Goal: Information Seeking & Learning: Learn about a topic

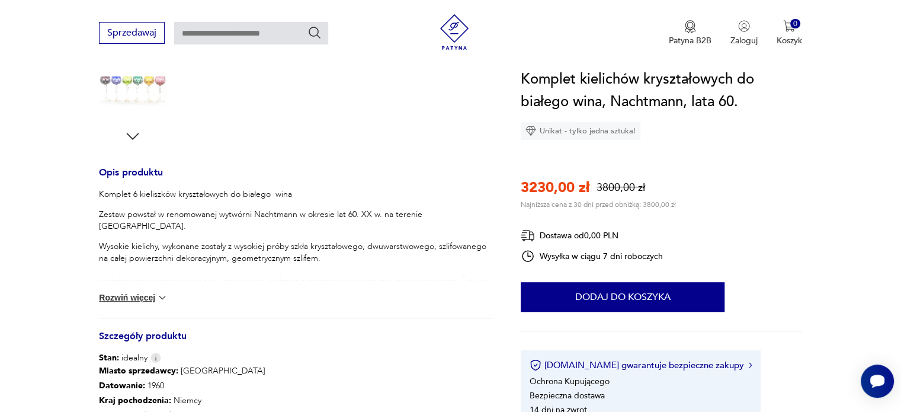
scroll to position [415, 0]
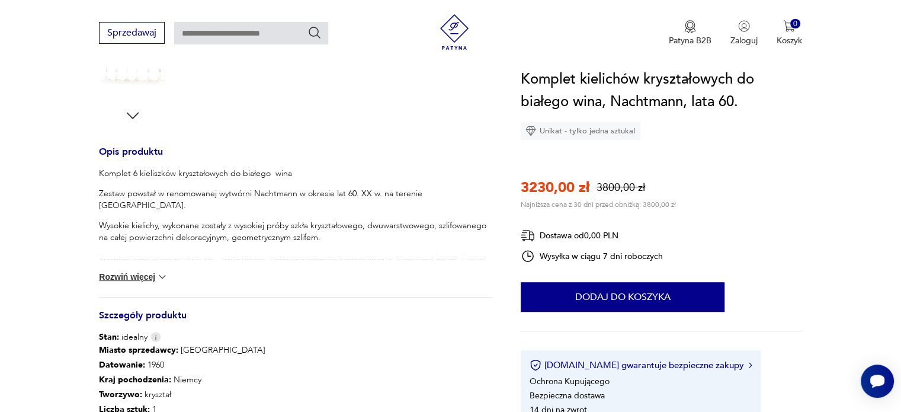
click at [135, 275] on button "Rozwiń więcej" at bounding box center [133, 277] width 69 height 12
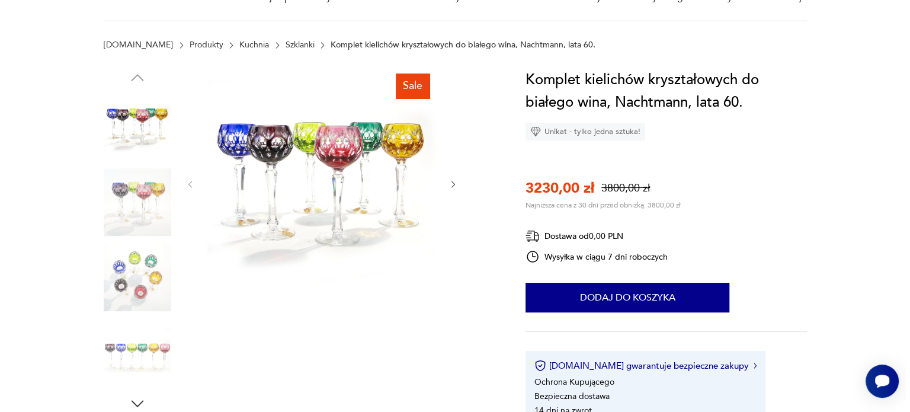
scroll to position [0, 0]
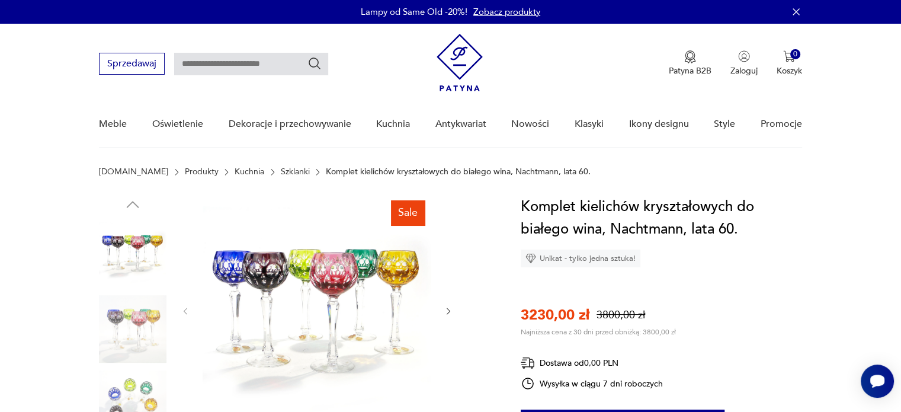
click at [345, 267] on img at bounding box center [317, 309] width 229 height 229
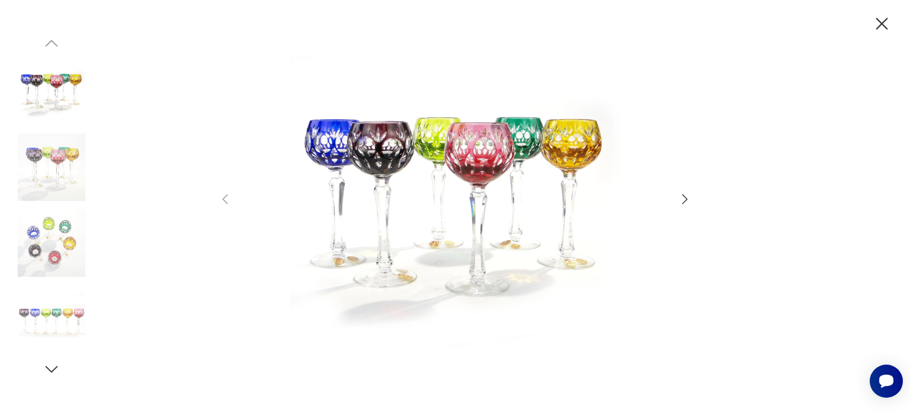
click at [683, 196] on icon "button" at bounding box center [685, 199] width 14 height 14
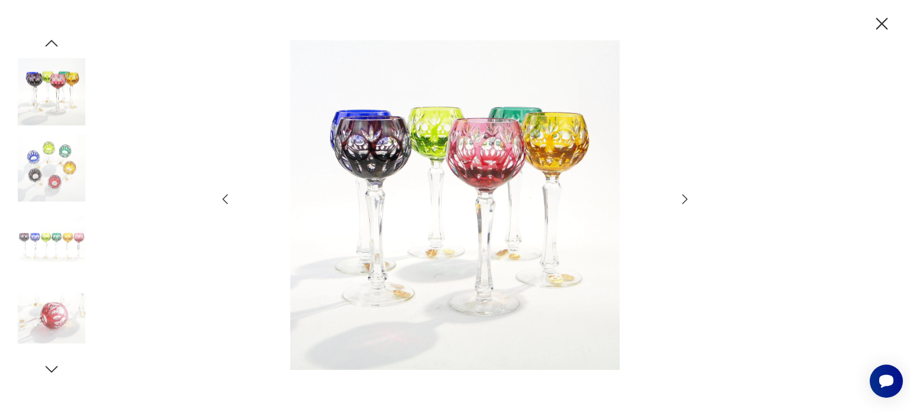
click at [683, 196] on icon "button" at bounding box center [685, 199] width 14 height 14
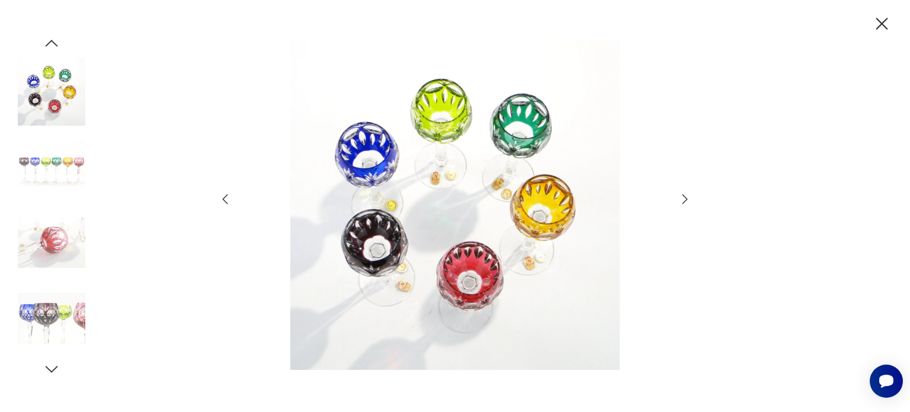
click at [683, 196] on icon "button" at bounding box center [685, 199] width 14 height 14
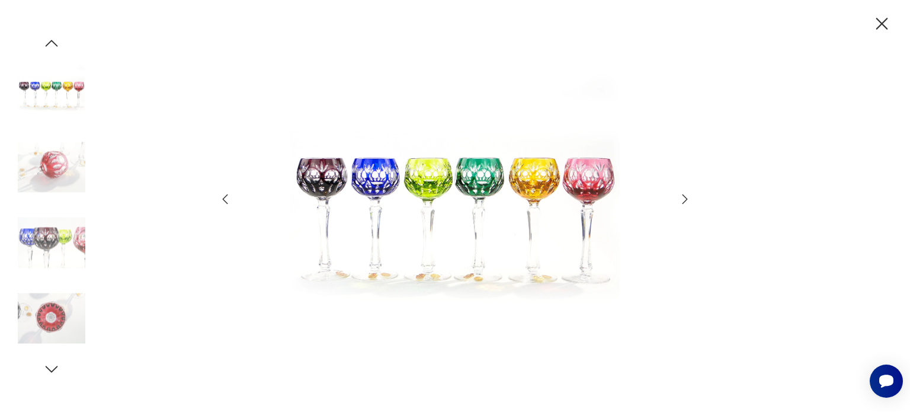
click at [313, 176] on img at bounding box center [455, 204] width 422 height 329
click at [687, 197] on icon "button" at bounding box center [685, 199] width 14 height 14
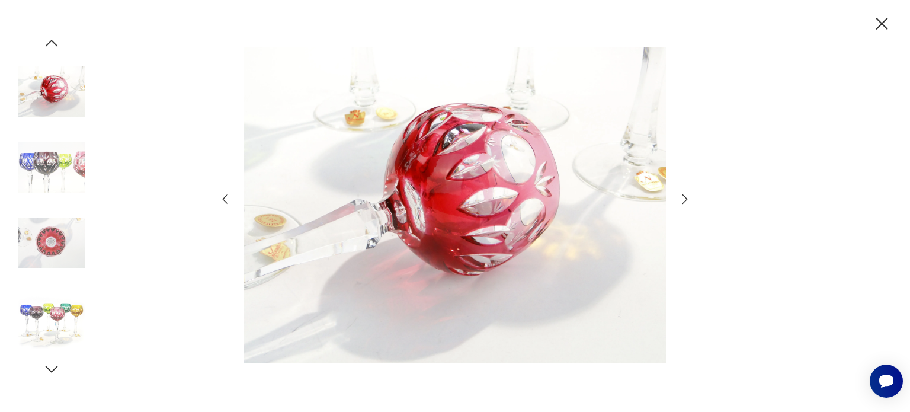
click at [687, 197] on icon "button" at bounding box center [685, 199] width 14 height 14
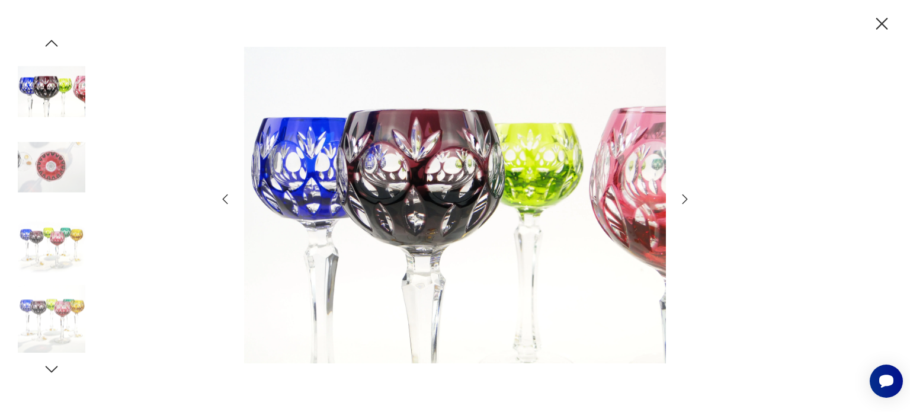
click at [687, 198] on icon "button" at bounding box center [684, 198] width 5 height 9
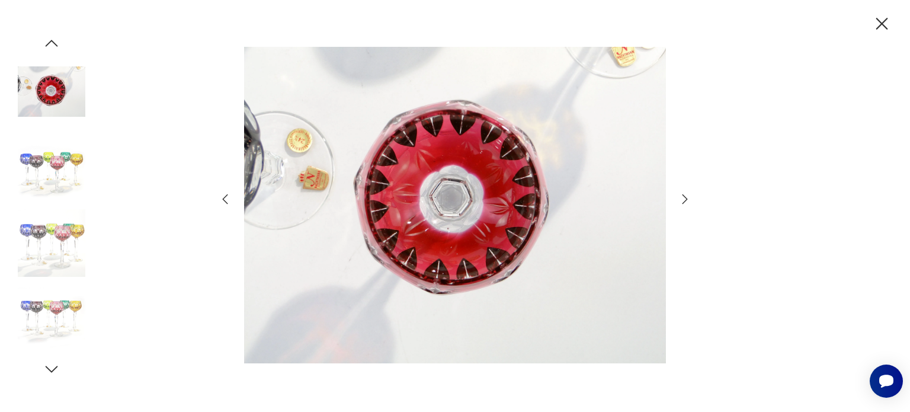
click at [687, 198] on icon "button" at bounding box center [684, 198] width 5 height 9
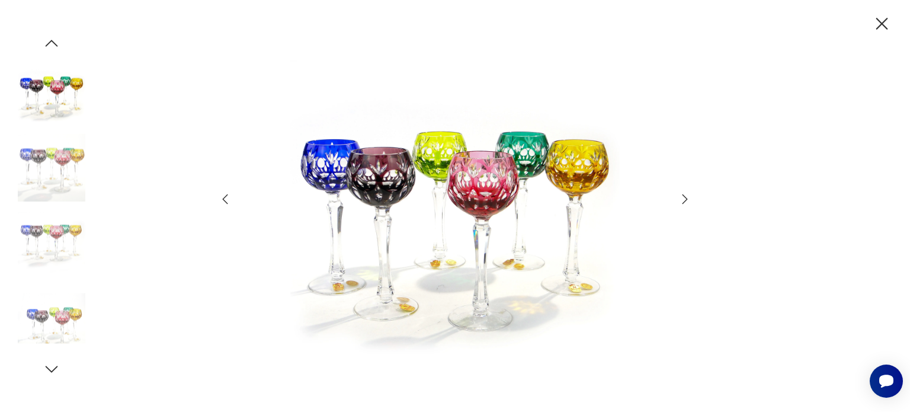
click at [687, 198] on icon "button" at bounding box center [684, 198] width 5 height 9
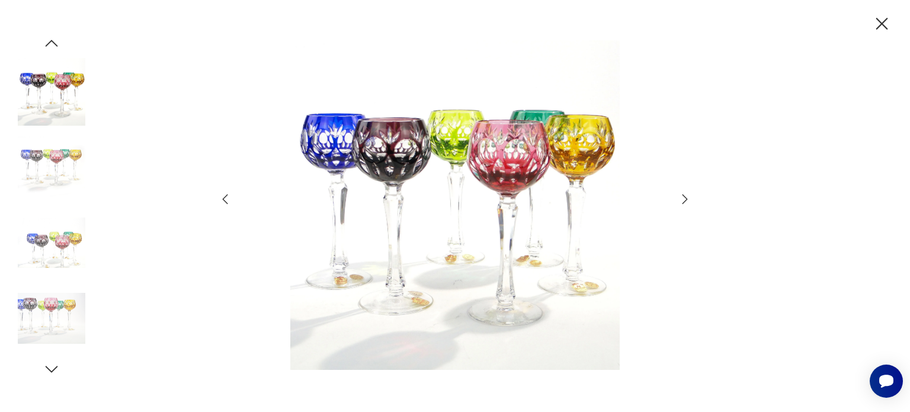
click at [687, 198] on icon "button" at bounding box center [684, 198] width 5 height 9
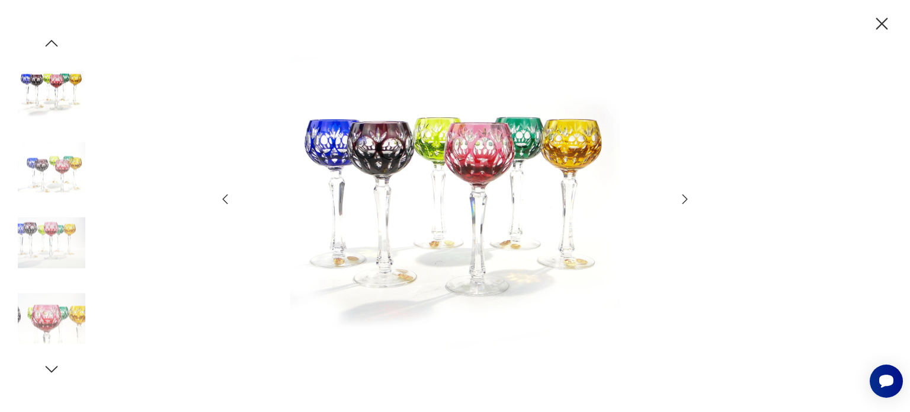
click at [687, 198] on icon "button" at bounding box center [684, 198] width 5 height 9
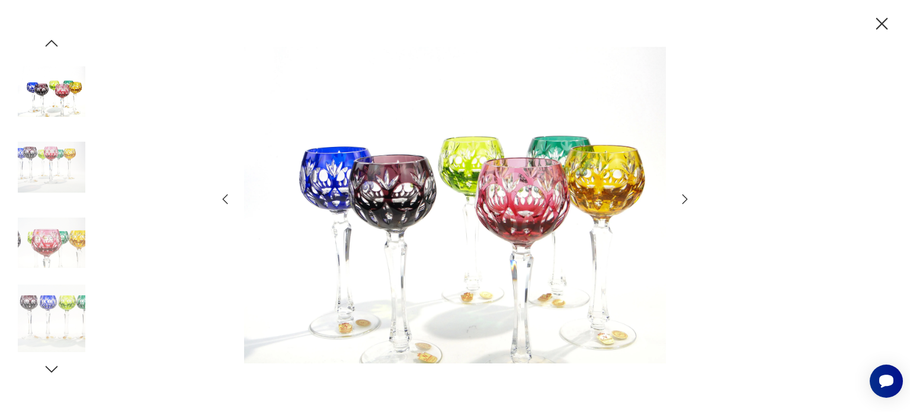
click at [687, 198] on icon "button" at bounding box center [684, 198] width 5 height 9
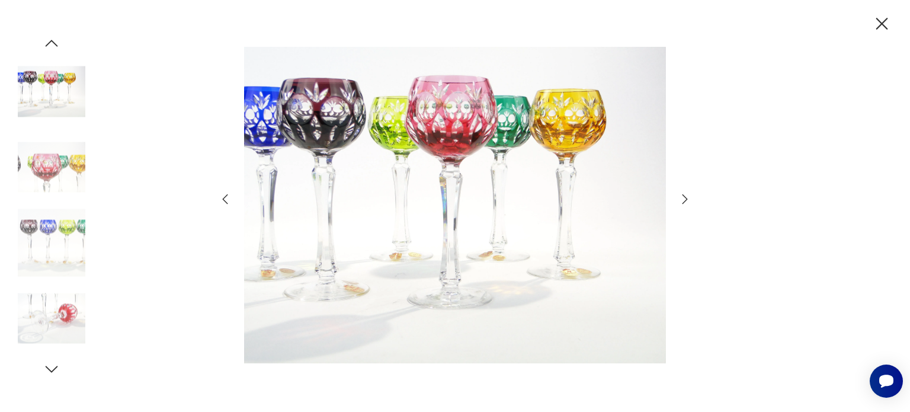
click at [687, 199] on icon "button" at bounding box center [684, 198] width 5 height 9
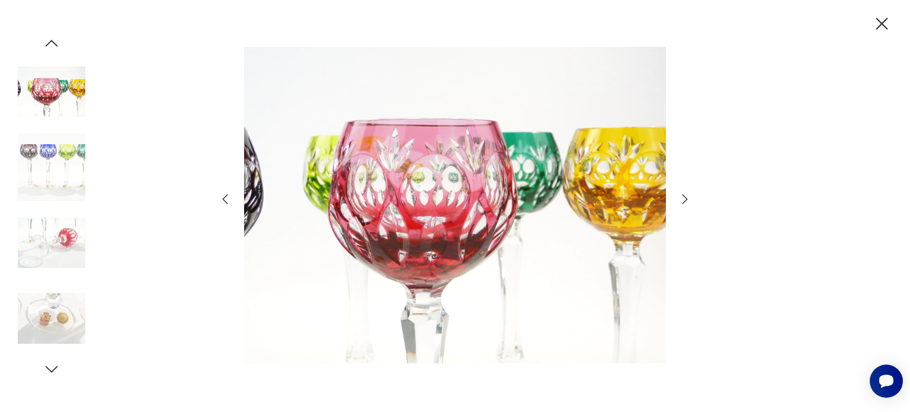
click at [687, 199] on icon "button" at bounding box center [684, 198] width 5 height 9
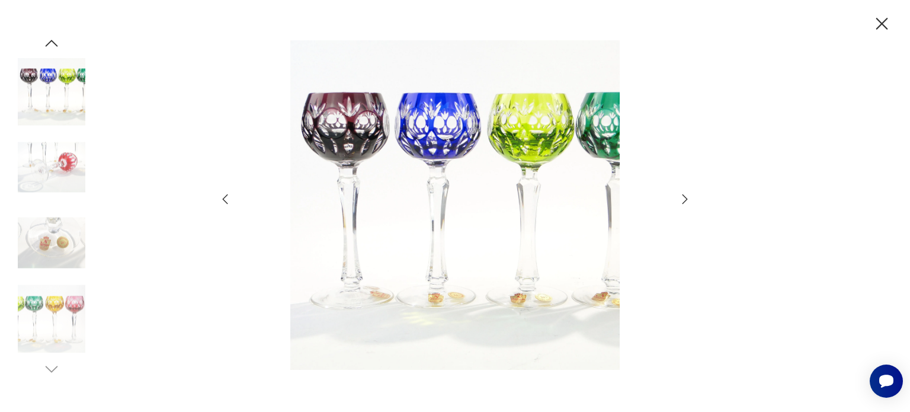
click at [687, 199] on icon "button" at bounding box center [684, 198] width 5 height 9
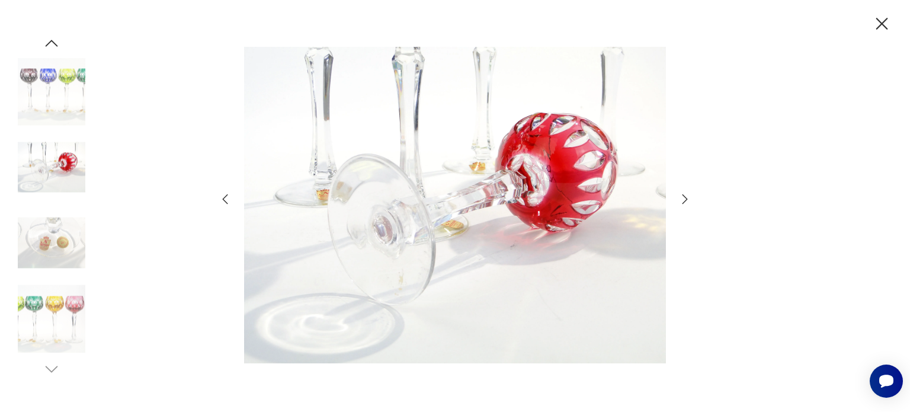
click at [687, 199] on icon "button" at bounding box center [684, 198] width 5 height 9
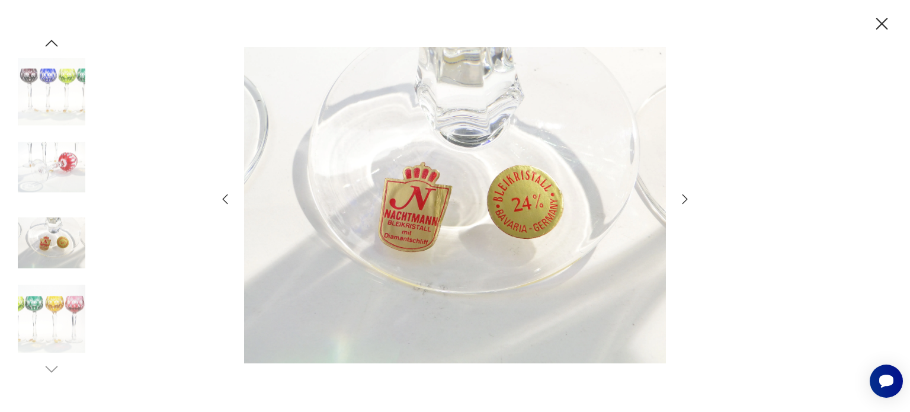
click at [687, 199] on icon "button" at bounding box center [684, 198] width 5 height 9
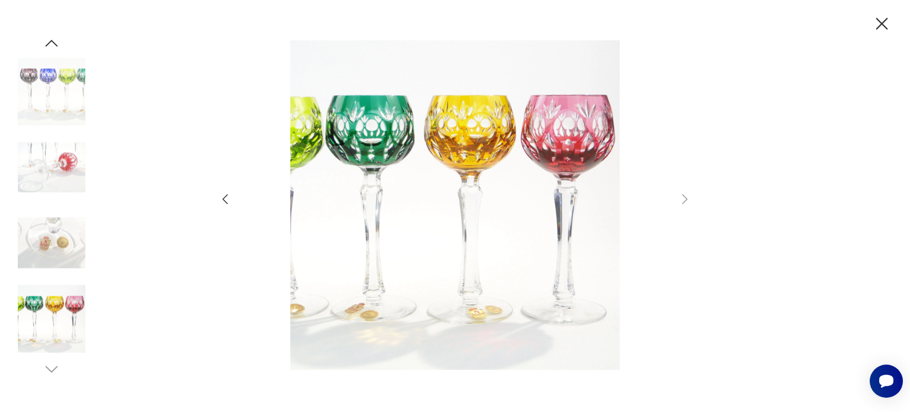
click at [225, 195] on icon "button" at bounding box center [225, 199] width 14 height 14
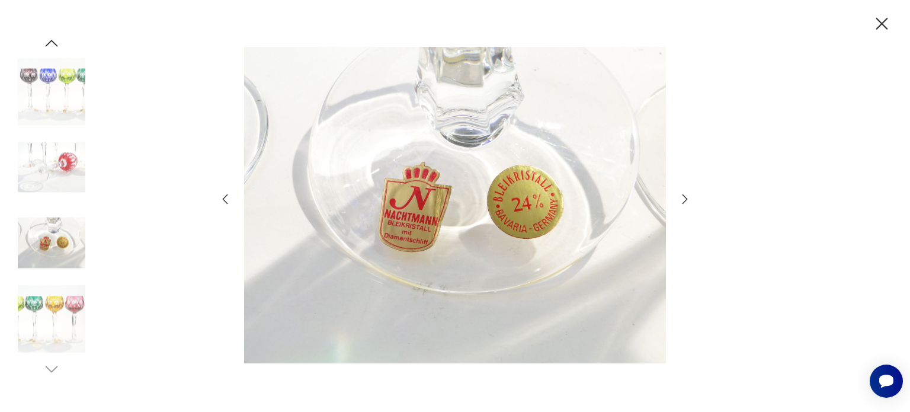
click at [685, 197] on icon "button" at bounding box center [684, 198] width 5 height 9
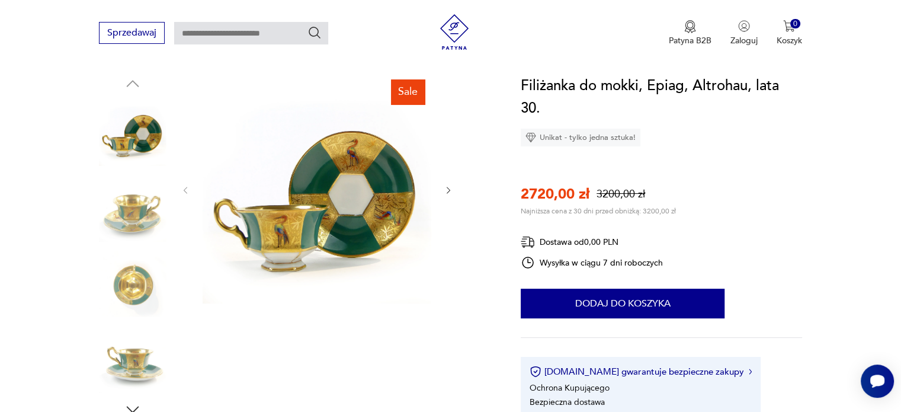
scroll to position [118, 0]
